Goal: Check status: Check status

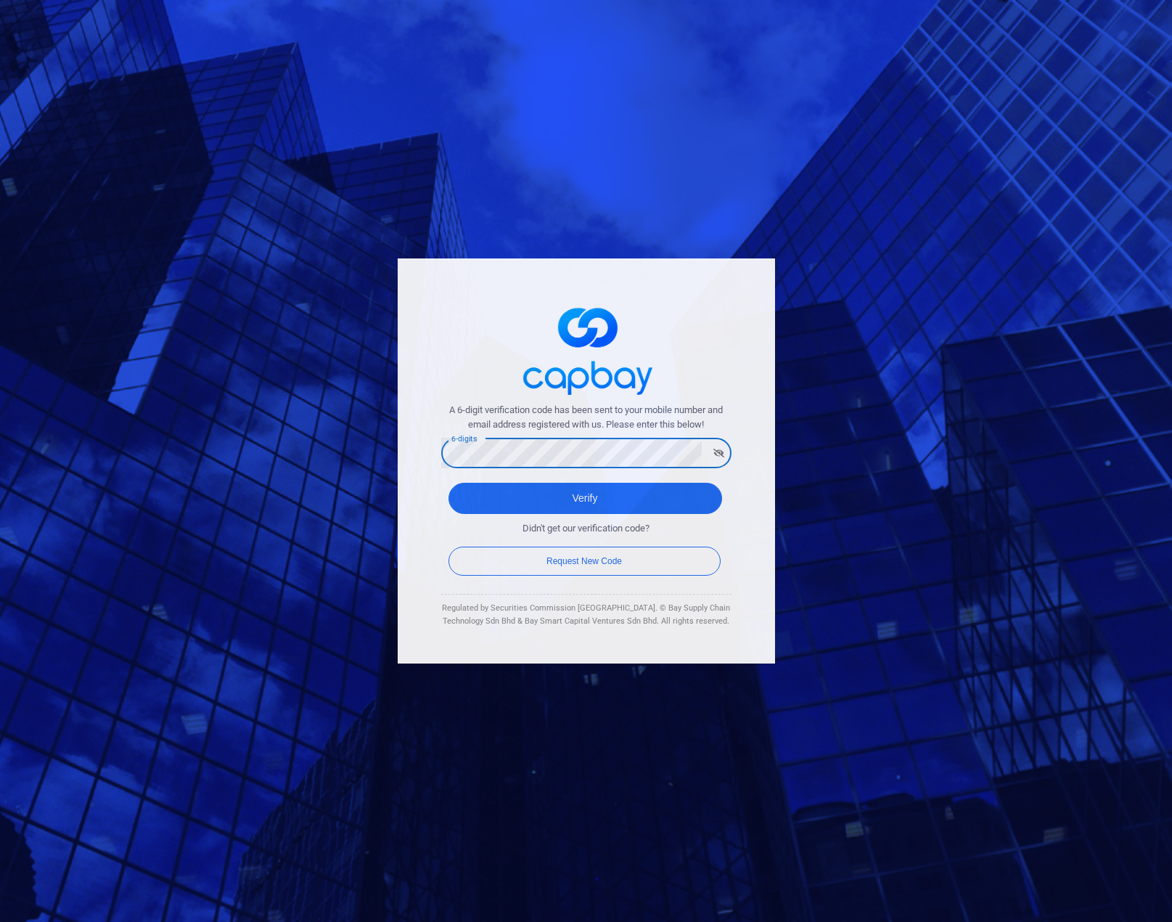
drag, startPoint x: 454, startPoint y: 282, endPoint x: 493, endPoint y: 376, distance: 101.5
click at [454, 282] on div "A 6-digit verification code has been sent to your mobile number and email addre…" at bounding box center [586, 461] width 377 height 406
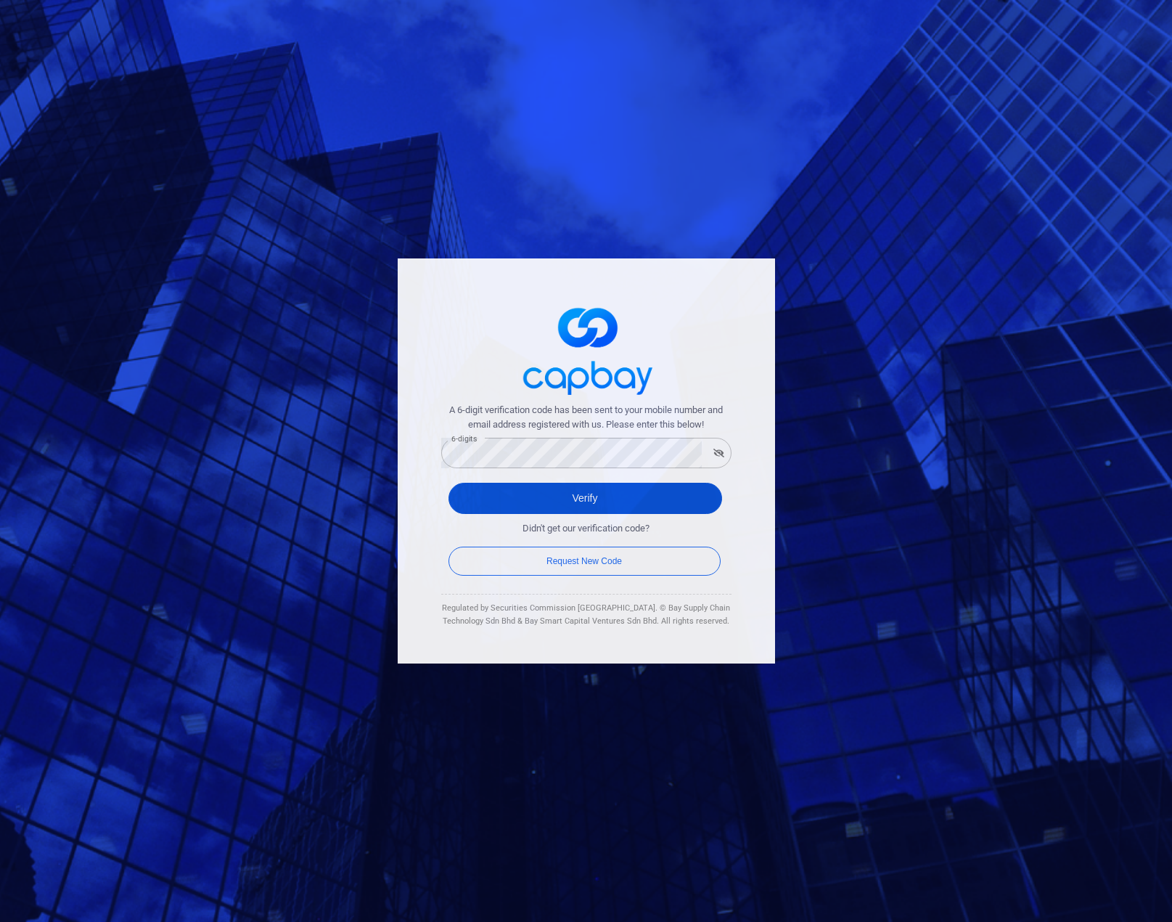
click at [576, 501] on button "Verify" at bounding box center [585, 498] width 274 height 31
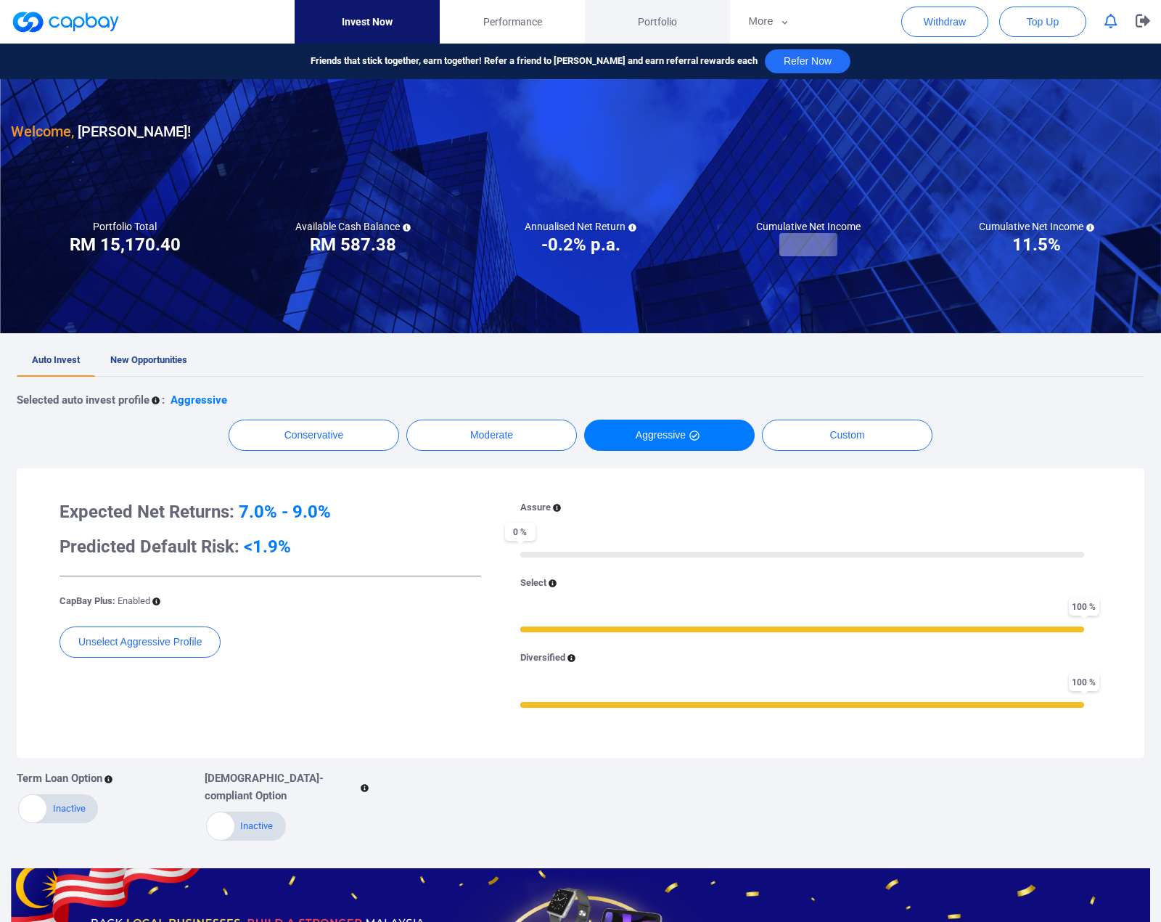
click at [651, 23] on span "Portfolio" at bounding box center [657, 22] width 39 height 16
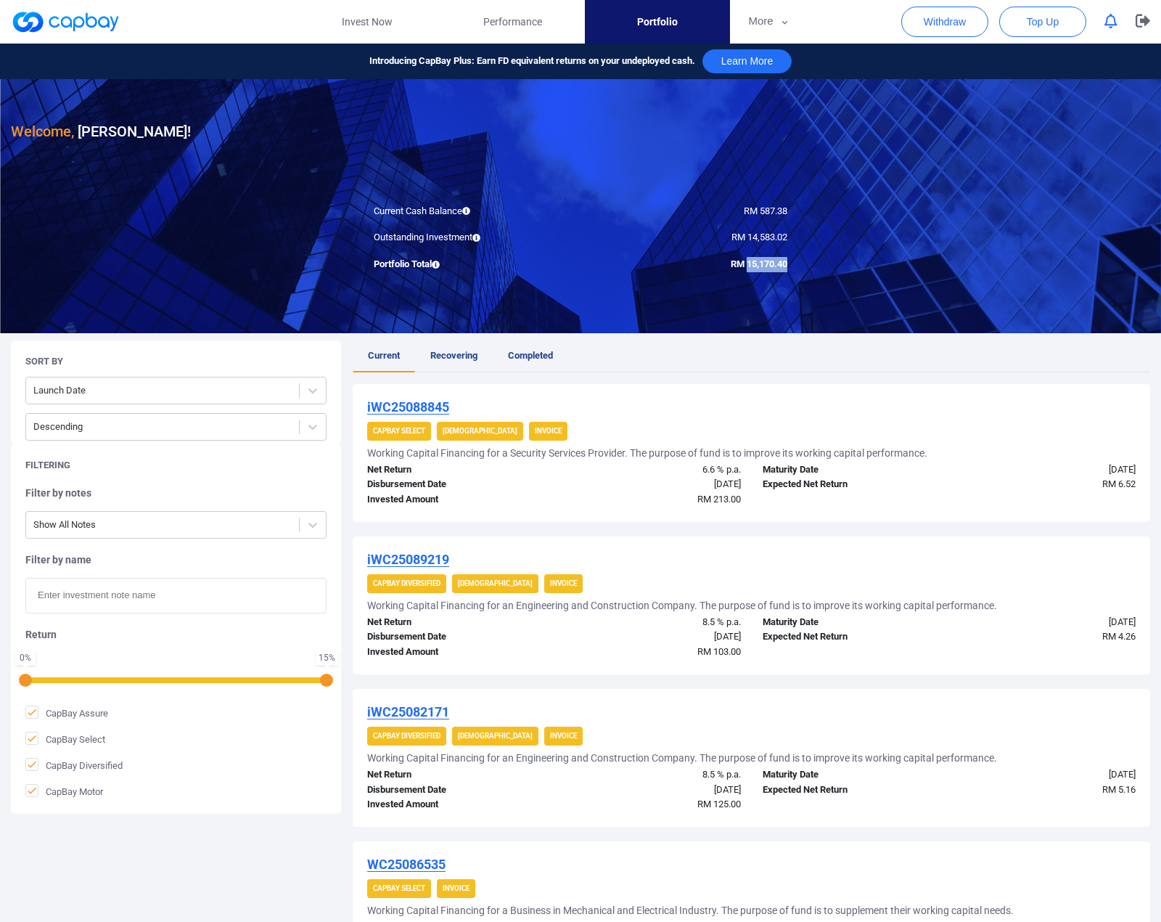
drag, startPoint x: 747, startPoint y: 266, endPoint x: 788, endPoint y: 266, distance: 41.4
click at [790, 266] on div "RM 15,170.40" at bounding box center [690, 264] width 218 height 15
copy span "15,170.40"
